Goal: Check status

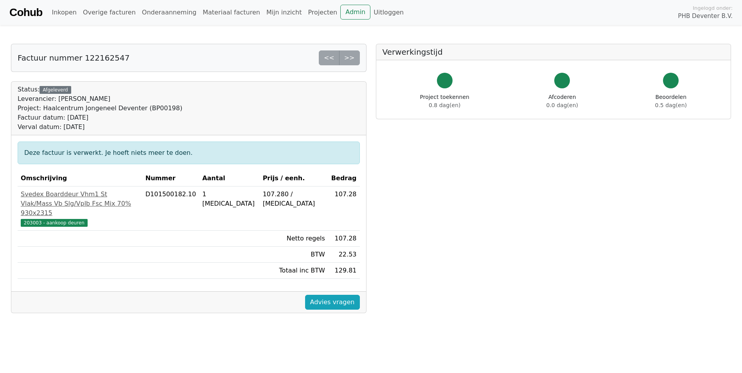
click at [215, 321] on div "Factuur nummer 122162547 << >> Status: Afgeleverd Leverancier: PontMeyer Projec…" at bounding box center [188, 303] width 365 height 518
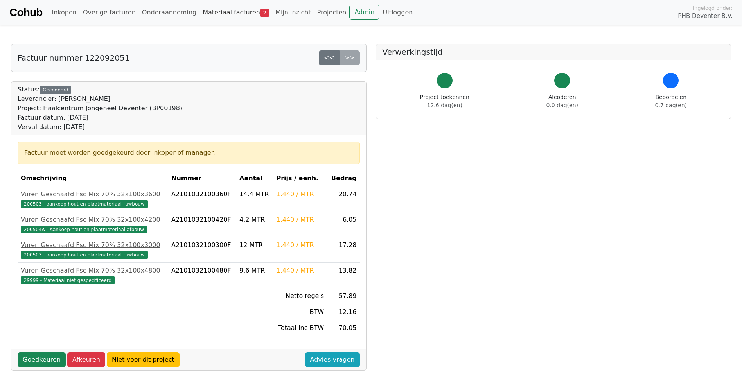
click at [228, 14] on link "Materiaal facturen 2" at bounding box center [236, 13] width 73 height 16
